Goal: Check status: Check status

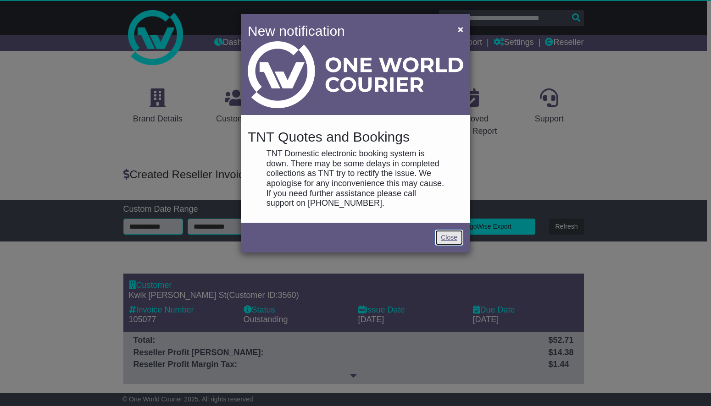
click at [448, 237] on link "Close" at bounding box center [449, 238] width 28 height 16
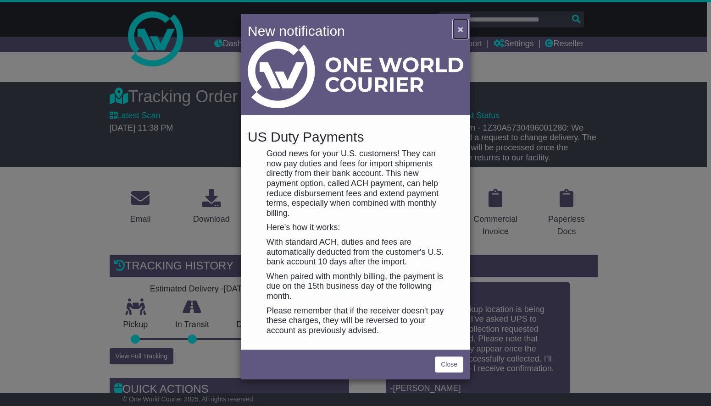
click at [458, 33] on span "×" at bounding box center [461, 29] width 6 height 11
click at [445, 357] on link "Close" at bounding box center [449, 365] width 28 height 16
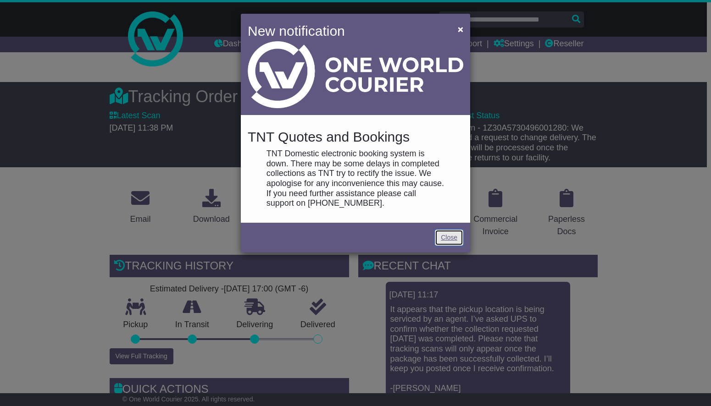
click at [448, 242] on link "Close" at bounding box center [449, 238] width 28 height 16
click at [448, 233] on link "Close" at bounding box center [449, 238] width 28 height 16
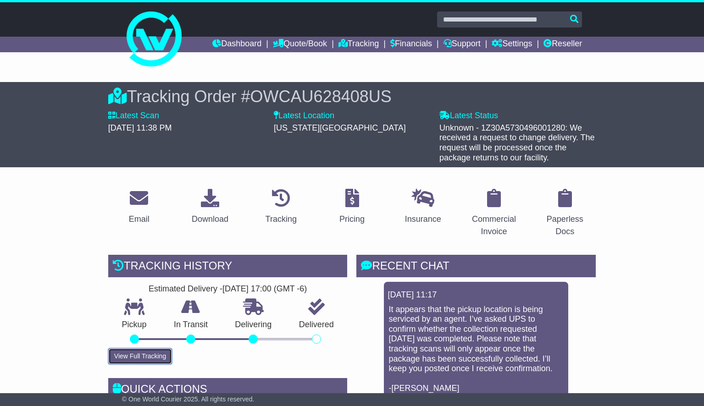
click at [155, 359] on button "View Full Tracking" at bounding box center [140, 356] width 64 height 16
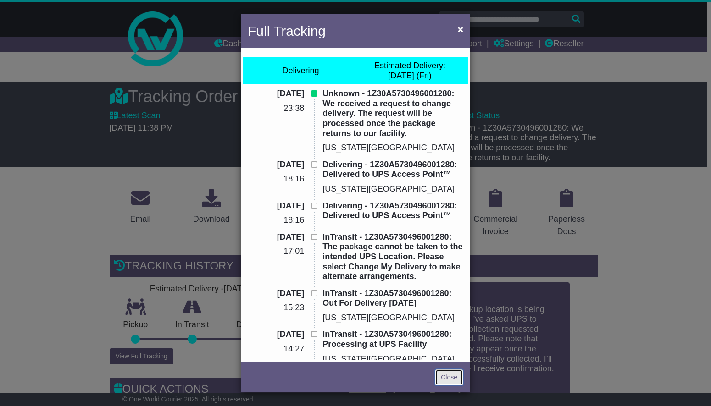
click at [448, 376] on link "Close" at bounding box center [449, 378] width 28 height 16
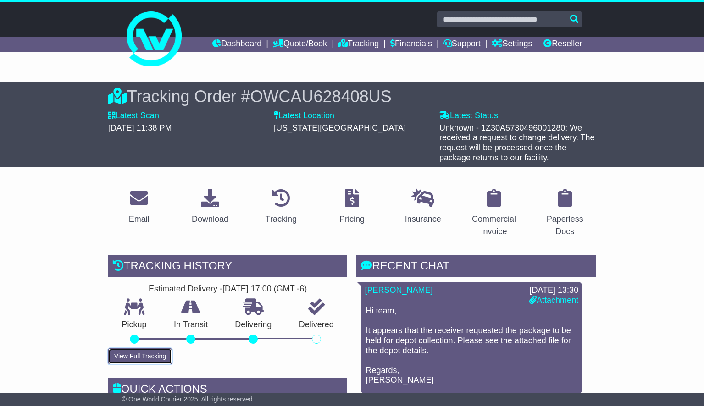
click at [155, 355] on button "View Full Tracking" at bounding box center [140, 356] width 64 height 16
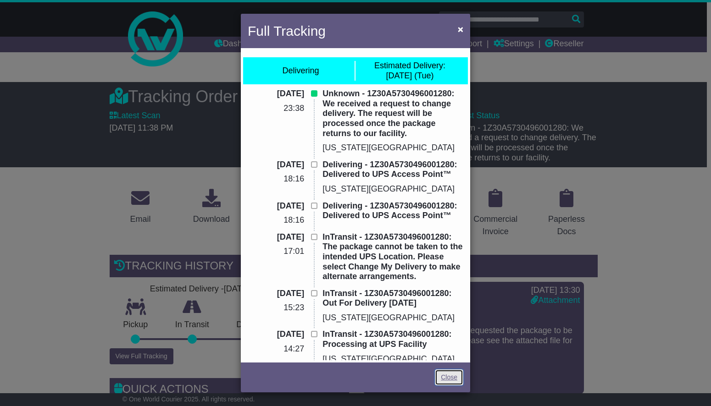
click at [445, 382] on link "Close" at bounding box center [449, 378] width 28 height 16
